Goal: Information Seeking & Learning: Learn about a topic

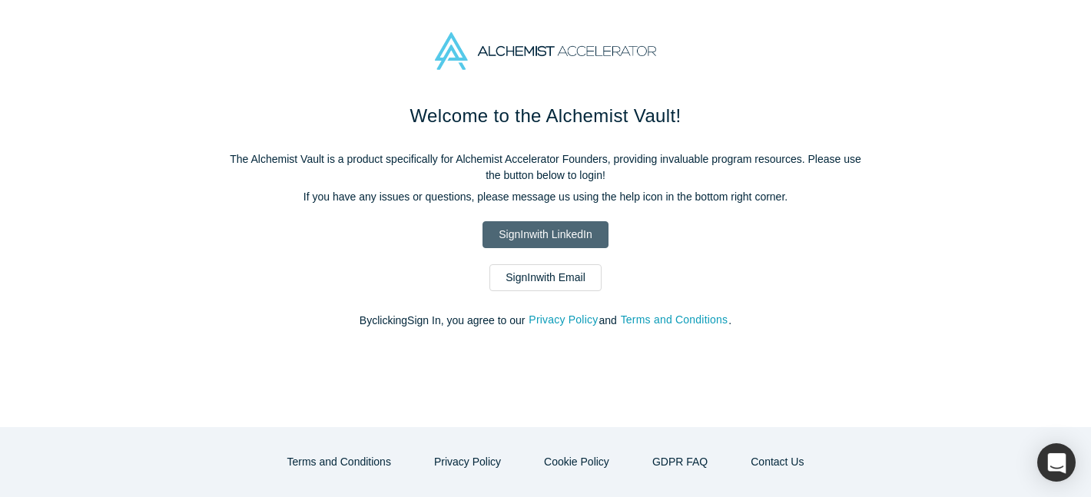
click at [571, 233] on link "Sign In with LinkedIn" at bounding box center [544, 234] width 125 height 27
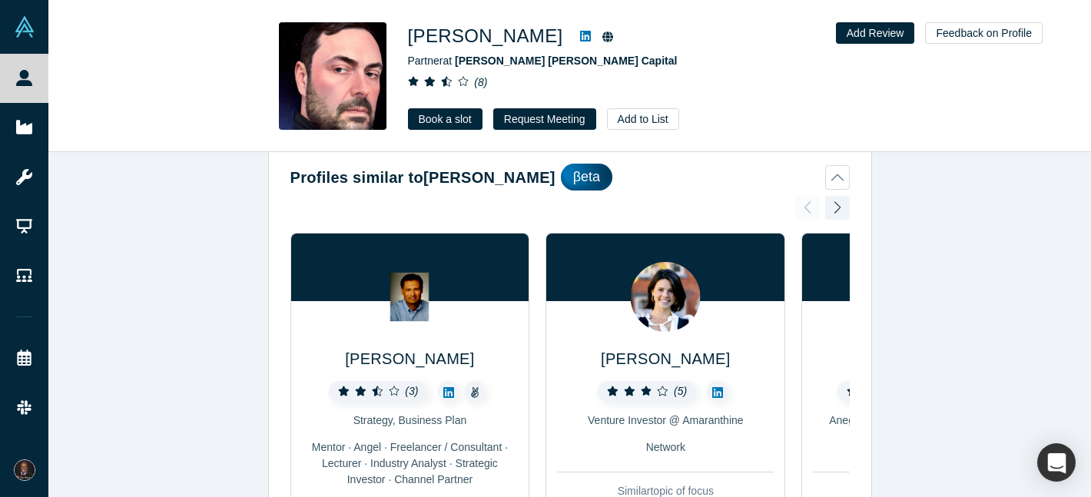
scroll to position [31, 0]
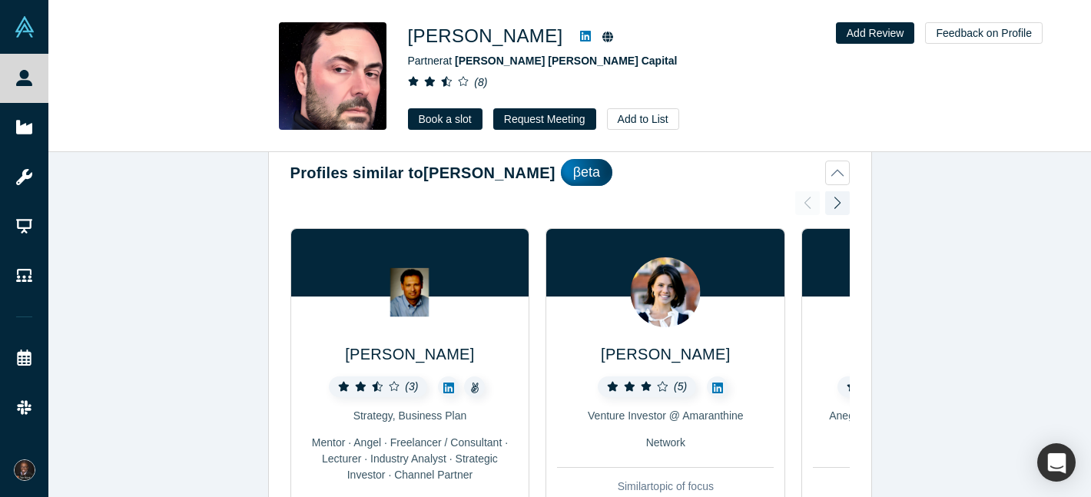
click at [660, 287] on img at bounding box center [666, 292] width 70 height 70
click at [709, 388] on link at bounding box center [717, 386] width 21 height 21
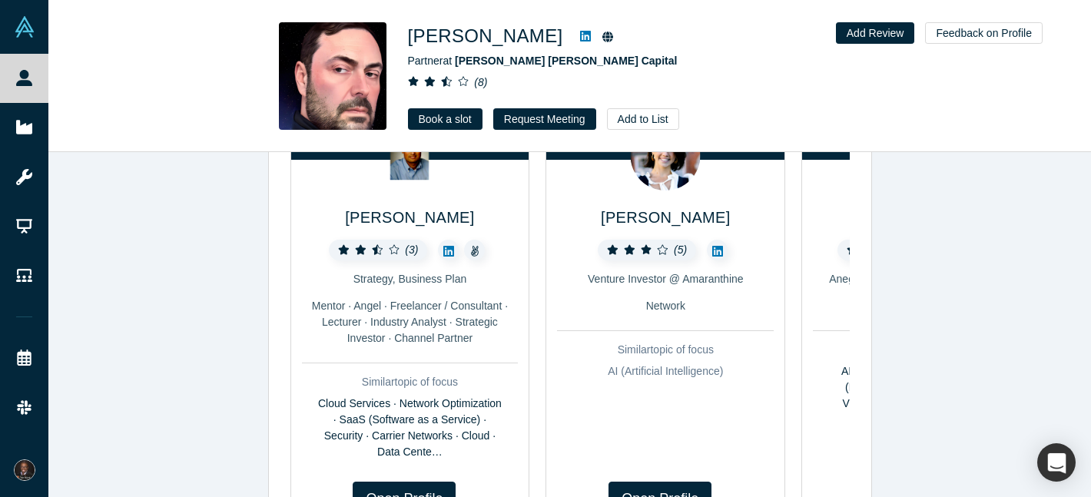
scroll to position [169, 0]
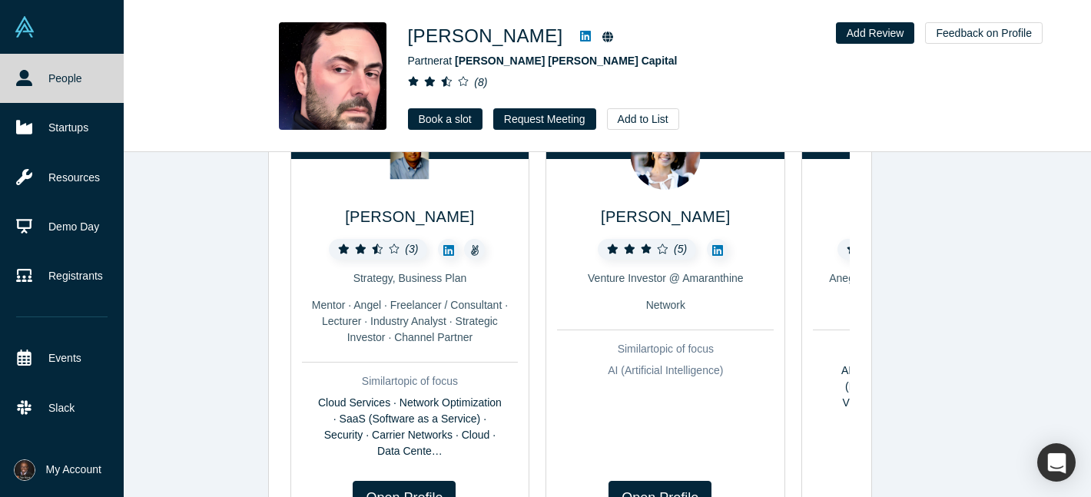
click at [81, 458] on li "My Account My Profile My Company Manage Team Log Out" at bounding box center [62, 470] width 124 height 54
click at [77, 462] on span "My Account" at bounding box center [73, 470] width 55 height 16
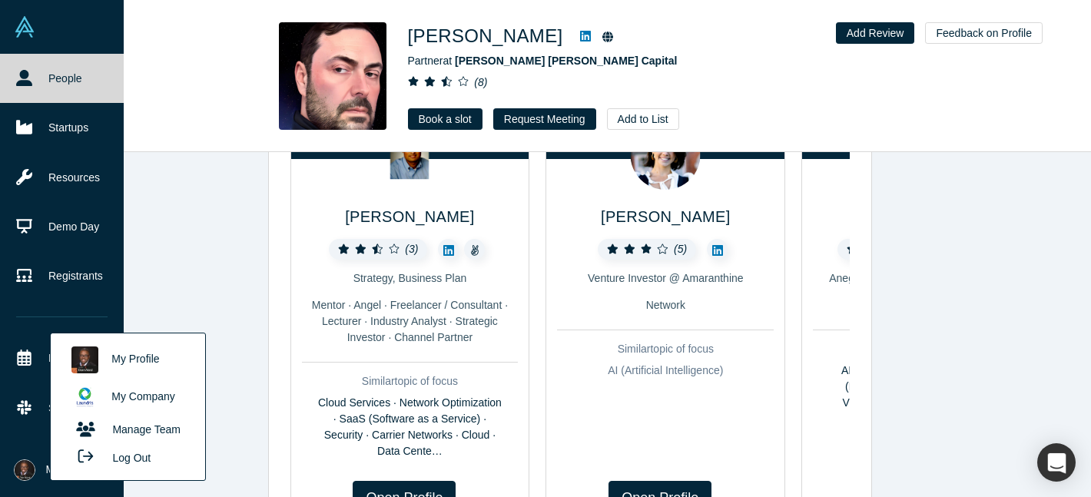
click at [39, 472] on button "My Account" at bounding box center [58, 470] width 88 height 22
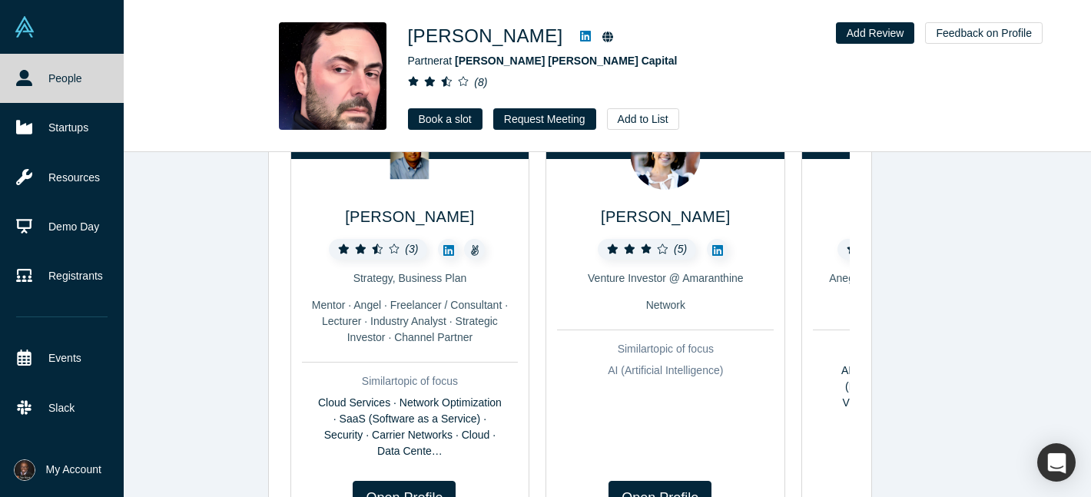
click at [39, 472] on button "My Account" at bounding box center [58, 470] width 88 height 22
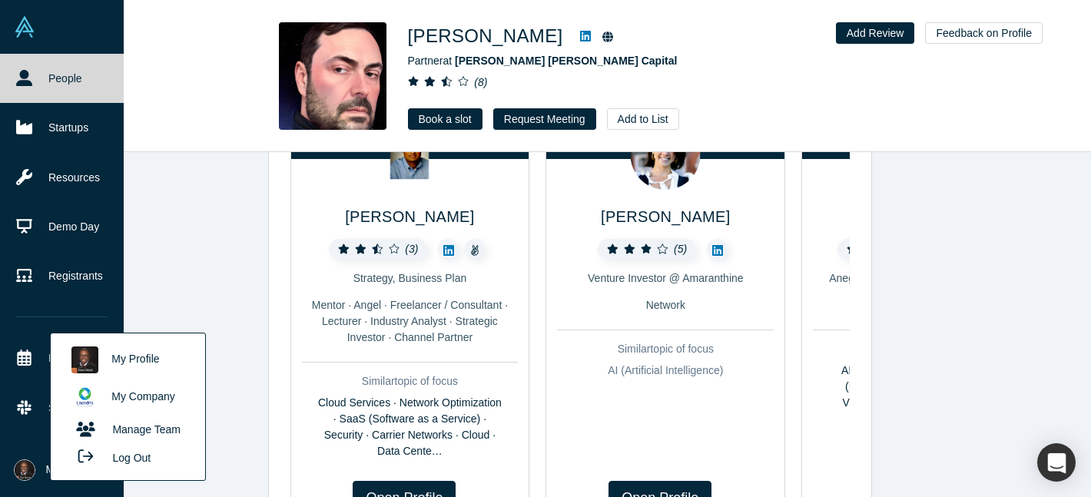
click at [123, 366] on link "My Profile" at bounding box center [127, 360] width 127 height 38
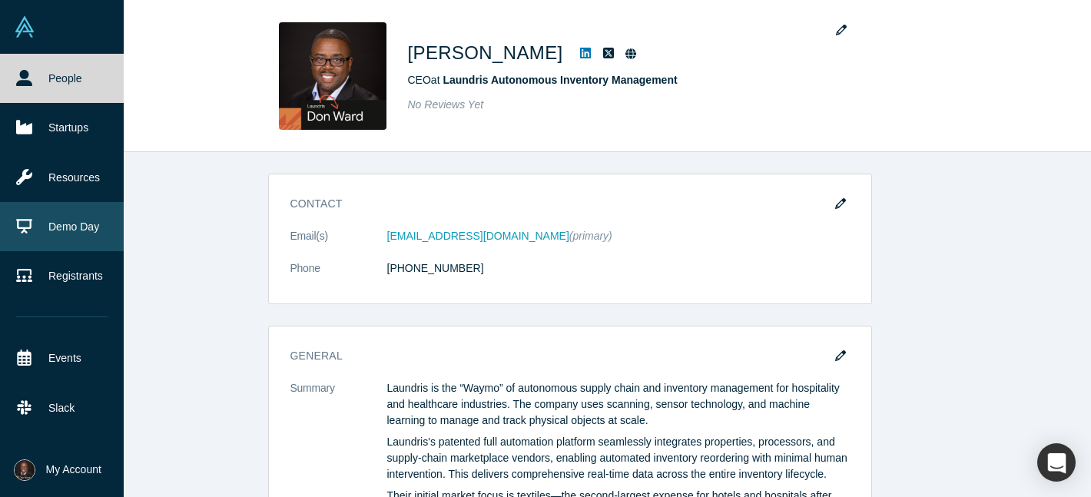
click at [67, 221] on link "Demo Day" at bounding box center [62, 226] width 124 height 49
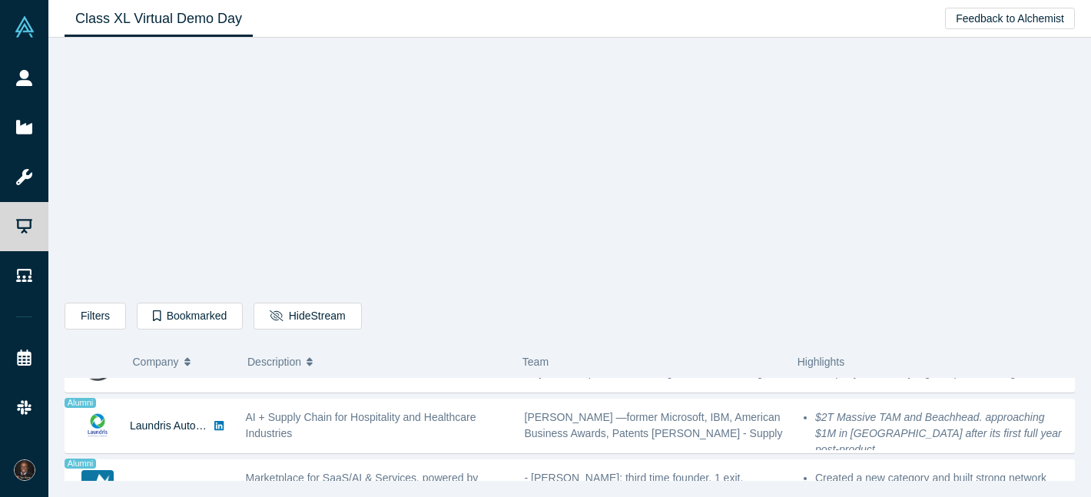
scroll to position [1062, 0]
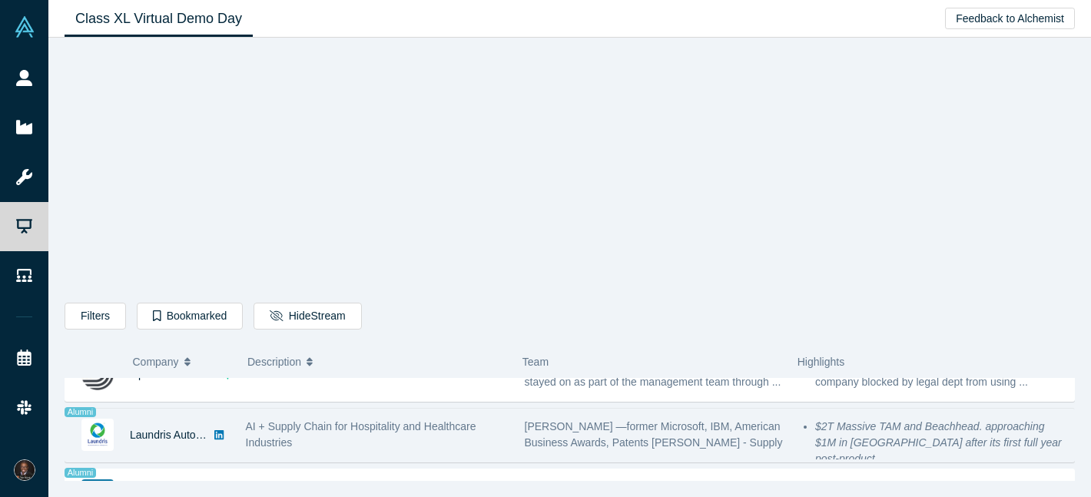
click at [96, 439] on img at bounding box center [97, 435] width 32 height 32
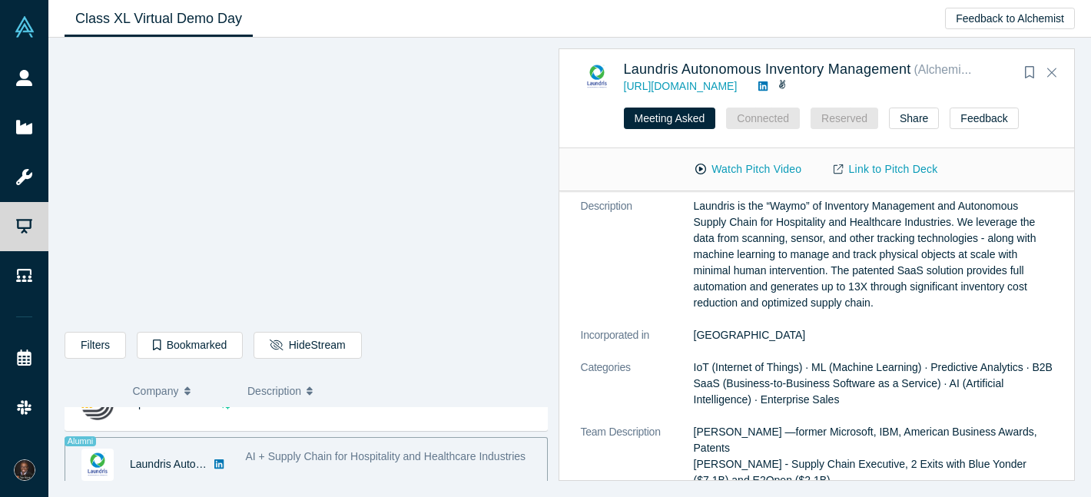
scroll to position [61, 0]
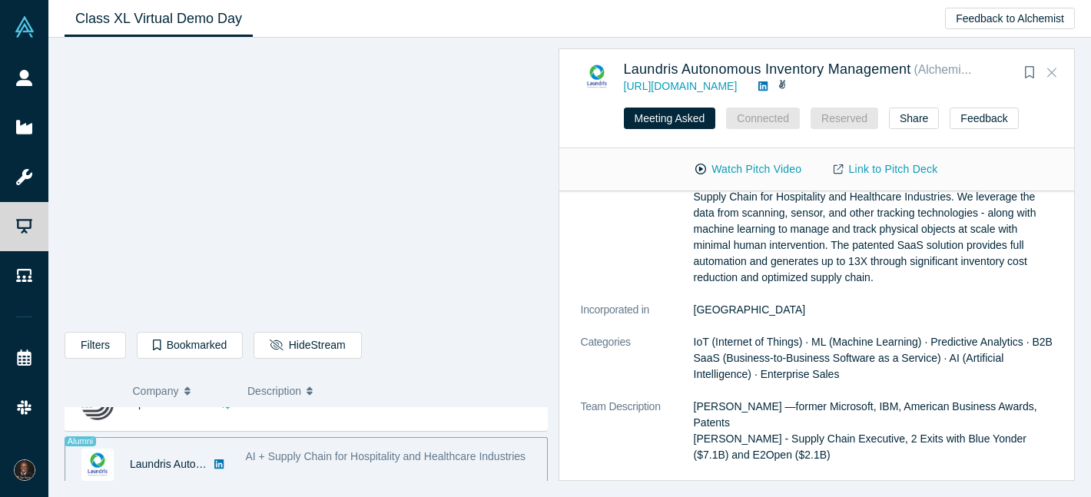
click at [1056, 78] on button "Close" at bounding box center [1051, 73] width 23 height 25
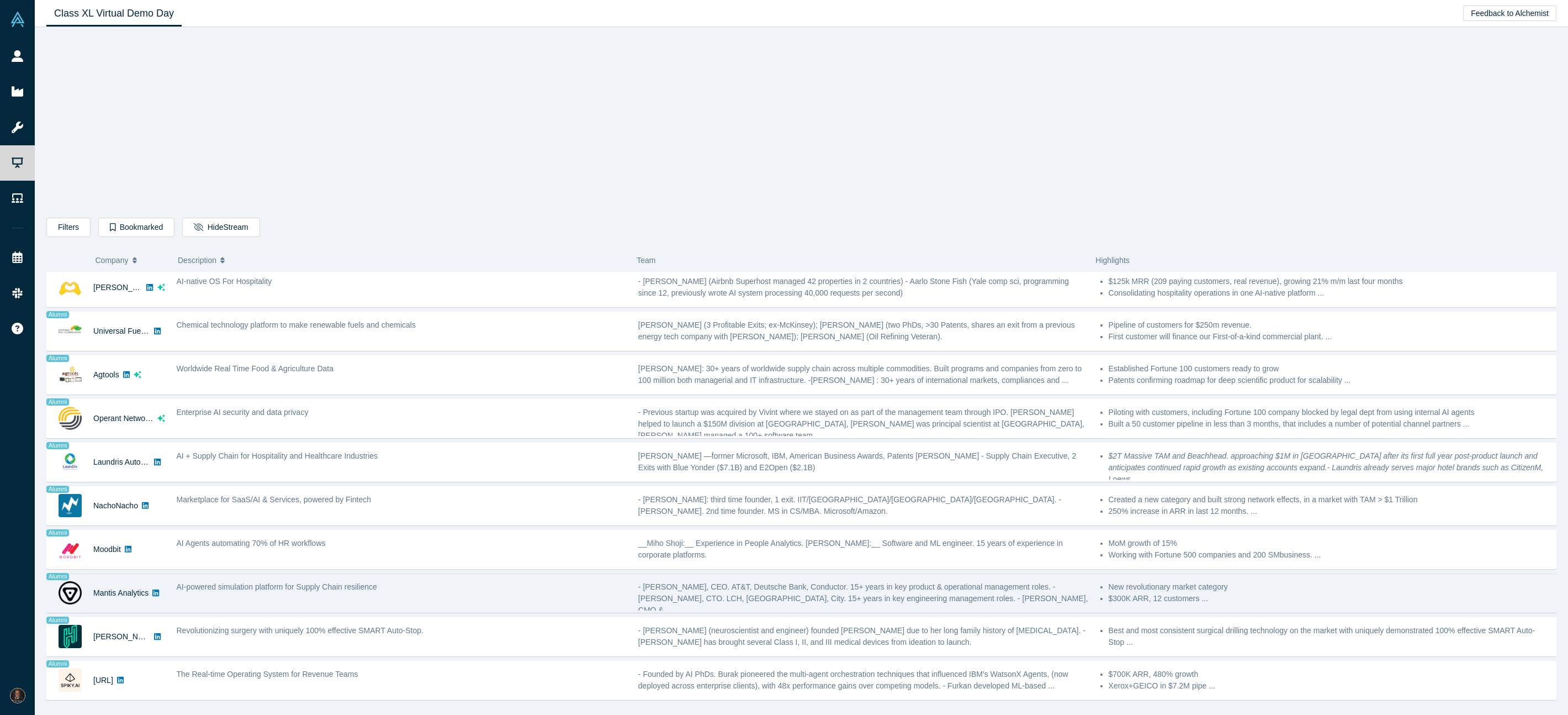
scroll to position [616, 0]
